Goal: Task Accomplishment & Management: Complete application form

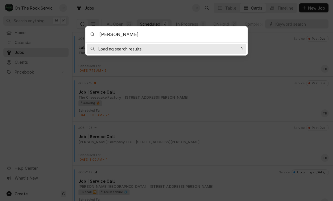
type input "Wades"
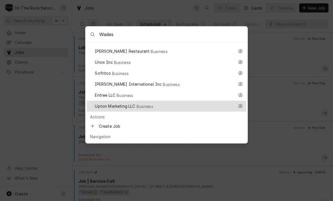
scroll to position [173, 0]
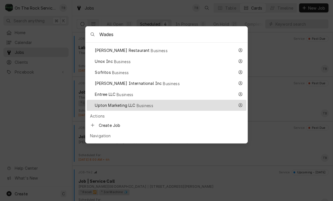
click at [119, 122] on span "Create Job" at bounding box center [171, 125] width 144 height 6
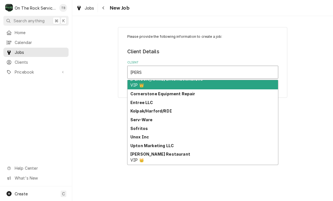
scroll to position [5, 0]
click at [160, 157] on div "[PERSON_NAME] Restaurant VIP 👑" at bounding box center [203, 157] width 150 height 15
type input "[PERSON_NAME]"
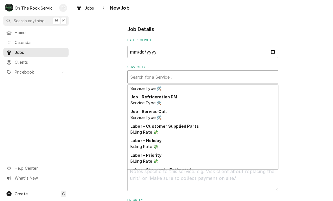
scroll to position [228, 0]
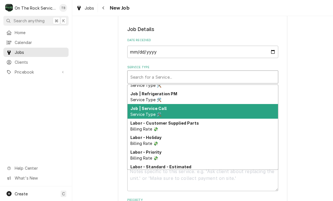
click at [163, 113] on div "Job | Service Call Service Type 🛠️" at bounding box center [203, 111] width 150 height 15
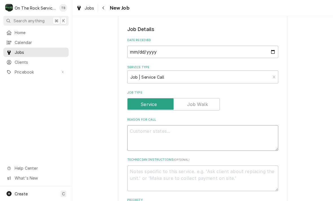
click at [143, 134] on textarea "Reason For Call" at bounding box center [202, 138] width 151 height 26
type textarea "x"
type textarea "Pe"
type textarea "x"
type textarea "Per"
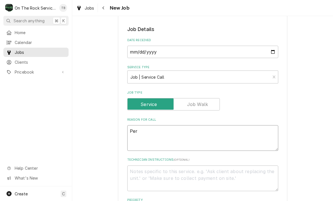
type textarea "x"
type textarea "Per"
type textarea "x"
type textarea "Per R"
type textarea "x"
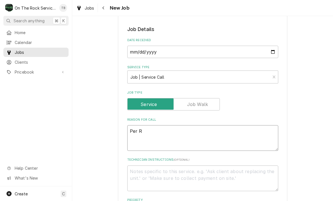
type textarea "Per Ra"
type textarea "x"
type textarea "Per Ran"
type textarea "x"
type textarea "[PERSON_NAME]"
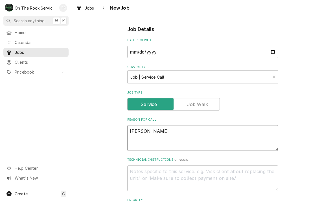
type textarea "x"
type textarea "Per [PERSON_NAME]"
type textarea "x"
type textarea "Per [PERSON_NAME]"
type textarea "x"
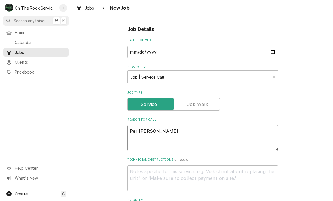
type textarea "Per [PERSON_NAME]"
type textarea "x"
type textarea "Per [PERSON_NAME] [PERSON_NAME]"
type textarea "x"
type textarea "Per [PERSON_NAME]"
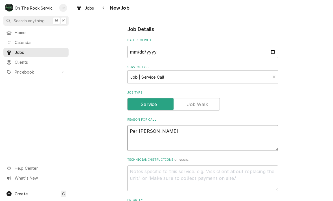
type textarea "x"
type textarea "Per [PERSON_NAME]"
type textarea "x"
type textarea "Per [PERSON_NAME] ratio"
type textarea "x"
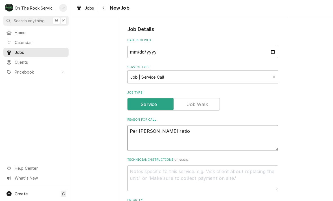
type textarea "Per [PERSON_NAME] ration"
type textarea "x"
type textarea "Per [PERSON_NAME] rationa"
type textarea "x"
type textarea "Per [PERSON_NAME] rational"
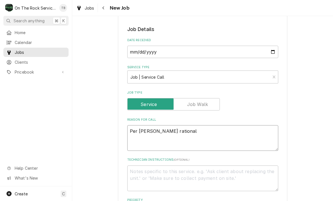
type textarea "x"
type textarea "Per [PERSON_NAME] rational"
type textarea "x"
type textarea "Per [PERSON_NAME] rational u"
type textarea "x"
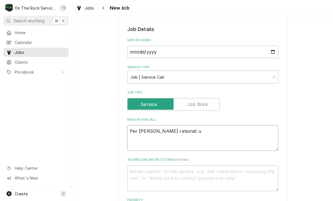
type textarea "Per [PERSON_NAME] rational un"
type textarea "x"
type textarea "Per [PERSON_NAME] rational uni"
type textarea "x"
type textarea "Per [PERSON_NAME] rational unit"
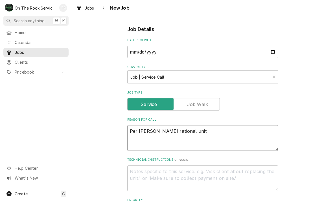
type textarea "x"
type textarea "Per [PERSON_NAME] rational unit"
type textarea "x"
type textarea "Per [PERSON_NAME] rational unit A"
type textarea "x"
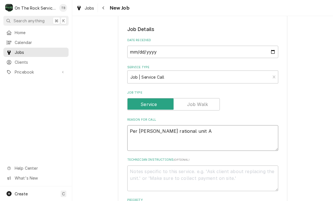
type textarea "Per [PERSON_NAME] rational unit A"
type textarea "x"
type textarea "Per [PERSON_NAME] rational unit A is"
type textarea "x"
type textarea "Per [PERSON_NAME] rational unit A is"
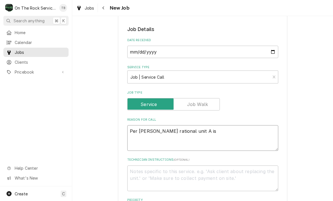
type textarea "x"
type textarea "Per [PERSON_NAME] rational unit A is n"
type textarea "x"
type textarea "Per [PERSON_NAME] rational unit A is no"
type textarea "x"
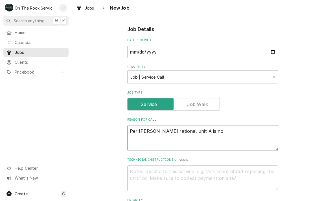
type textarea "Per [PERSON_NAME] rational unit A is not"
type textarea "x"
type textarea "Per [PERSON_NAME] rational unit A is not"
type textarea "x"
type textarea "Per [PERSON_NAME] rational unit A is not c"
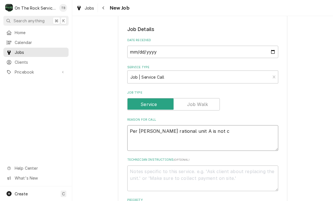
type textarea "x"
type textarea "Per [PERSON_NAME] rational unit A is not co"
type textarea "x"
type textarea "Per [PERSON_NAME] rational unit A is not com"
type textarea "x"
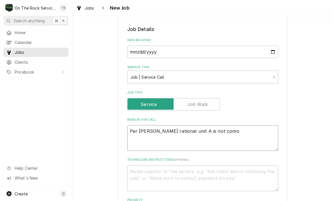
type textarea "Per [PERSON_NAME] rational unit A is not comoi"
type textarea "x"
type textarea "Per [PERSON_NAME] rational unit A is not comoing"
type textarea "x"
type textarea "Per [PERSON_NAME] rational unit A is not comping"
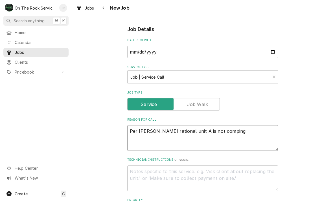
type textarea "x"
type textarea "Per [PERSON_NAME] rational unit A is not comping"
type textarea "x"
type textarea "Per [PERSON_NAME] rational unit A is not comping o"
type textarea "x"
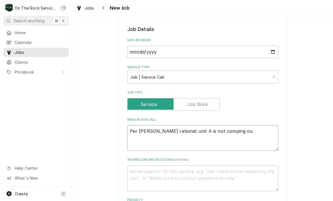
type textarea "Per [PERSON_NAME] rational unit A is not comping out"
type textarea "x"
type textarea "Per [PERSON_NAME] rational unit A is not comping ou"
type textarea "x"
type textarea "Per [PERSON_NAME] rational unit A is not comping o"
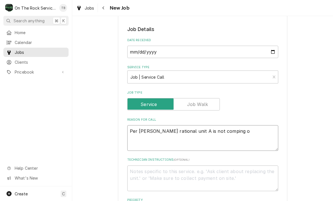
type textarea "x"
type textarea "Per [PERSON_NAME] rational unit A is not comping"
type textarea "x"
type textarea "Per [PERSON_NAME] rational unit A is not comping"
type textarea "x"
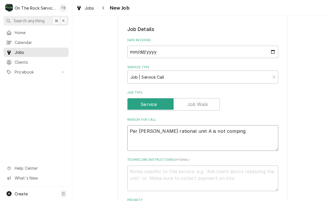
type textarea "Per [PERSON_NAME] rational unit A is not compin"
type textarea "x"
type textarea "Per [PERSON_NAME] rational unit A is not compi"
type textarea "x"
type textarea "Per [PERSON_NAME] rational unit A is not comp"
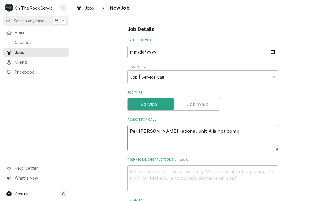
type textarea "x"
type textarea "Per [PERSON_NAME] rational unit A is not com"
type textarea "x"
type textarea "Per [PERSON_NAME] rational unit A is not comi"
type textarea "x"
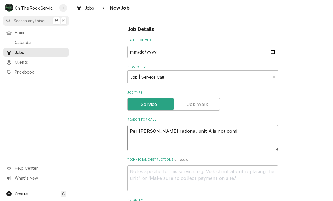
type textarea "Per [PERSON_NAME] rational unit A is not comin"
type textarea "x"
type textarea "Per [PERSON_NAME] rational unit A is not coming"
type textarea "x"
type textarea "Per [PERSON_NAME] rational unit A is not coming"
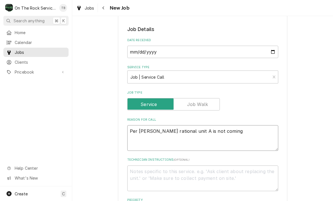
type textarea "x"
type textarea "Per [PERSON_NAME] rational unit A is not coming o"
type textarea "x"
type textarea "Per [PERSON_NAME] rational unit A is not coming ou"
type textarea "x"
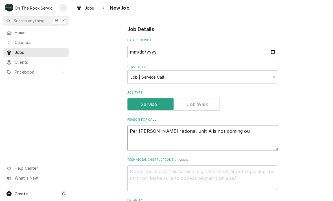
type textarea "Per [PERSON_NAME] rational unit A is not coming out"
type textarea "x"
type textarea "Per [PERSON_NAME] rational unit A is not coming out o"
type textarea "x"
type textarea "Per [PERSON_NAME] rational unit A is not coming out of"
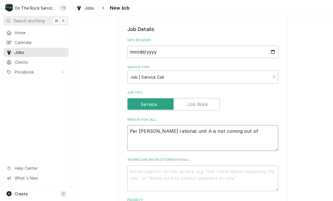
type textarea "x"
type textarea "Per [PERSON_NAME] rational unit A is not coming out of"
type textarea "x"
type textarea "Per [PERSON_NAME] rational unit A is not coming out of p"
type textarea "x"
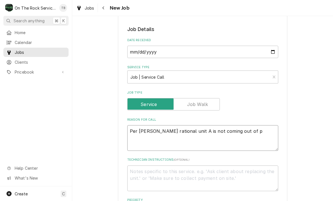
type textarea "Per [PERSON_NAME] rational unit A is not coming out of pr"
type textarea "x"
type textarea "Per [PERSON_NAME] rational unit A is not coming out of pre"
type textarea "x"
type textarea "Per [PERSON_NAME] rational unit A is not coming out of preh"
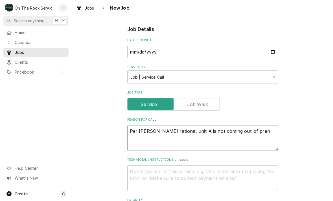
type textarea "x"
type textarea "Per [PERSON_NAME] rational unit A is not coming out of prehe"
type textarea "x"
type textarea "Per [PERSON_NAME] rational unit A is not coming out of prehea"
type textarea "x"
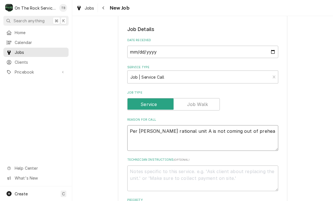
type textarea "Per [PERSON_NAME] rational unit A is not coming out of preheat"
type textarea "x"
type textarea "Per [PERSON_NAME] rational unit A is not coming out of preheat"
type textarea "x"
type textarea "Per [PERSON_NAME] rational unit A is not coming out of preheat."
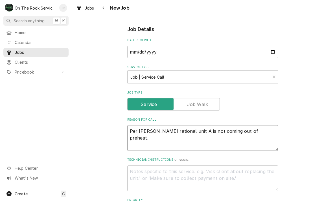
type textarea "x"
type textarea "Per [PERSON_NAME] rational unit A is not coming out of preheat."
type textarea "x"
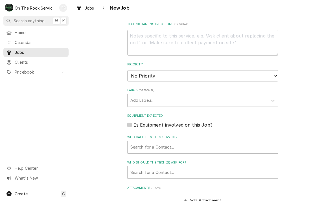
scroll to position [259, 0]
type textarea "Per [PERSON_NAME] rational unit A is not coming out of preheat."
click at [271, 76] on select "No Priority Urgent High Medium Low" at bounding box center [202, 75] width 151 height 11
select select "1"
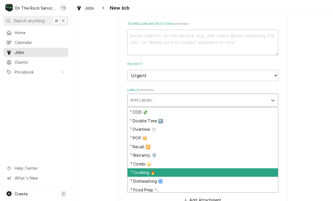
click at [152, 170] on div "² Cooking 🔥" at bounding box center [203, 172] width 150 height 9
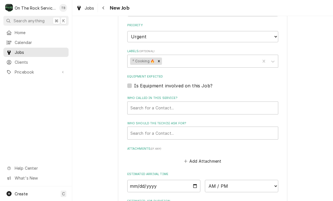
scroll to position [312, 0]
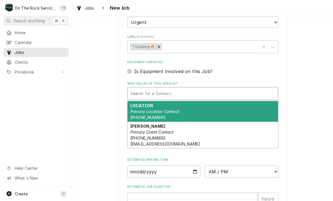
click at [159, 136] on span "[PHONE_NUMBER] [EMAIL_ADDRESS][DOMAIN_NAME]" at bounding box center [165, 141] width 70 height 11
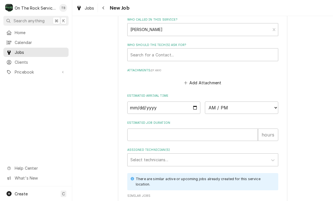
scroll to position [377, 0]
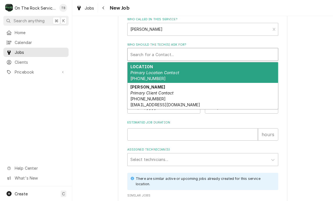
click at [178, 99] on span "[PHONE_NUMBER] [EMAIL_ADDRESS][DOMAIN_NAME]" at bounding box center [165, 101] width 70 height 11
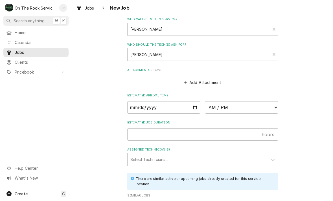
type textarea "x"
click at [170, 105] on input "Date" at bounding box center [163, 107] width 73 height 12
type input "[DATE]"
type textarea "x"
click at [277, 107] on select "AM / PM 6:00 AM 6:15 AM 6:30 AM 6:45 AM 7:00 AM 7:15 AM 7:30 AM 7:45 AM 8:00 AM…" at bounding box center [241, 107] width 73 height 12
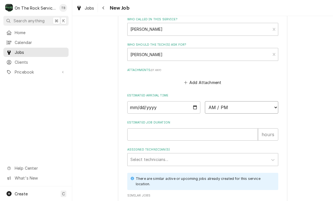
select select "10:00:00"
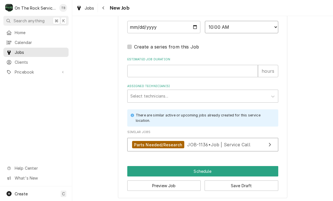
scroll to position [457, 0]
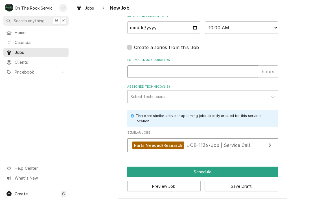
click at [168, 68] on input "Estimated Job Duration" at bounding box center [192, 71] width 131 height 12
type textarea "x"
type input "2"
type textarea "x"
type input "2"
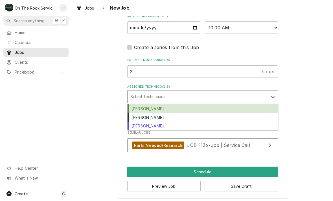
click at [153, 125] on div "[PERSON_NAME]" at bounding box center [203, 126] width 150 height 9
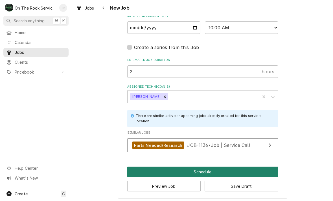
click at [199, 168] on button "Schedule" at bounding box center [202, 172] width 151 height 10
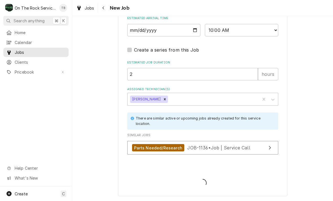
scroll to position [451, 0]
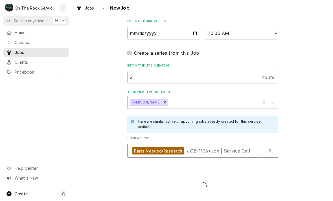
type textarea "x"
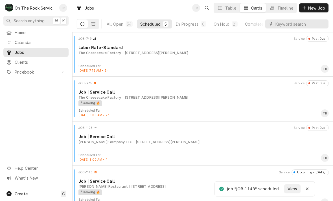
click at [153, 26] on div "Scheduled" at bounding box center [150, 24] width 20 height 6
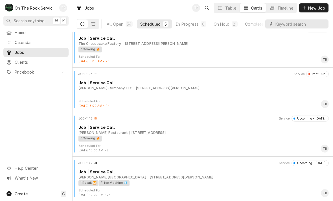
scroll to position [54, 0]
click at [223, 25] on div "On Hold" at bounding box center [222, 24] width 16 height 6
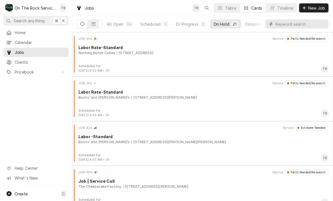
click at [281, 26] on input "Dynamic Content Wrapper" at bounding box center [300, 23] width 50 height 9
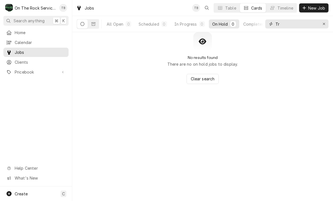
type input "T"
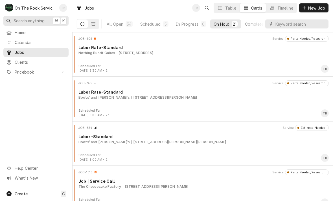
click at [35, 21] on span "Search anything" at bounding box center [29, 21] width 31 height 6
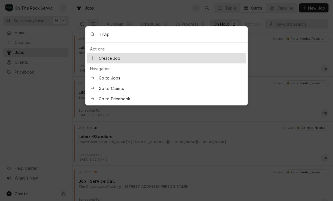
type input "Trapp"
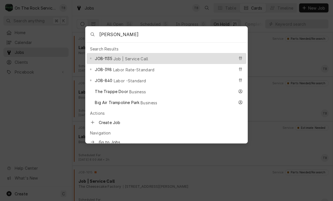
click at [131, 60] on span "Job | Service Call" at bounding box center [130, 59] width 35 height 6
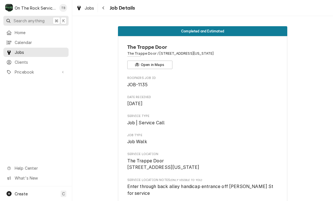
click at [36, 23] on button "Search anything ⌘ K" at bounding box center [35, 21] width 65 height 10
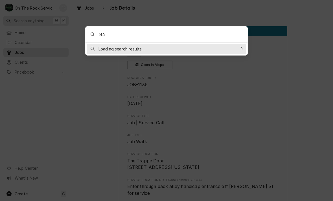
type input "846"
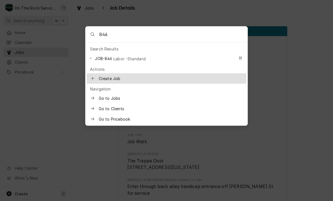
click at [132, 58] on span "Labor -Standard" at bounding box center [129, 59] width 32 height 6
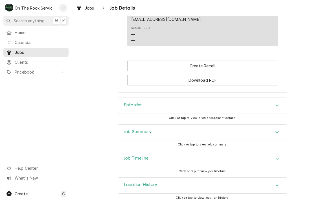
scroll to position [521, 0]
